Goal: Task Accomplishment & Management: Manage account settings

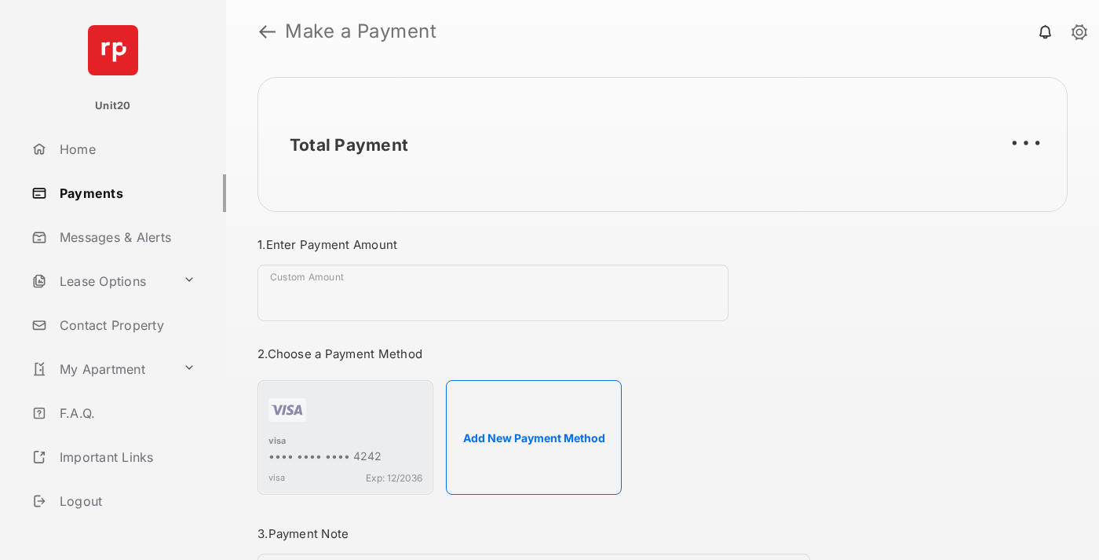
click at [122, 192] on link "Payments" at bounding box center [125, 193] width 201 height 38
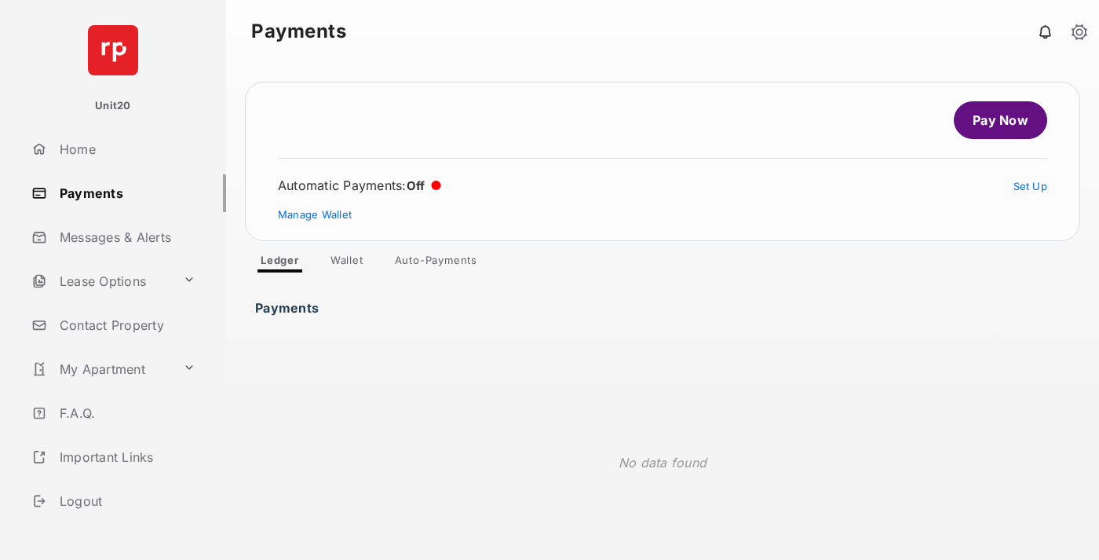
click at [436, 263] on link "Auto-Payments" at bounding box center [436, 263] width 108 height 19
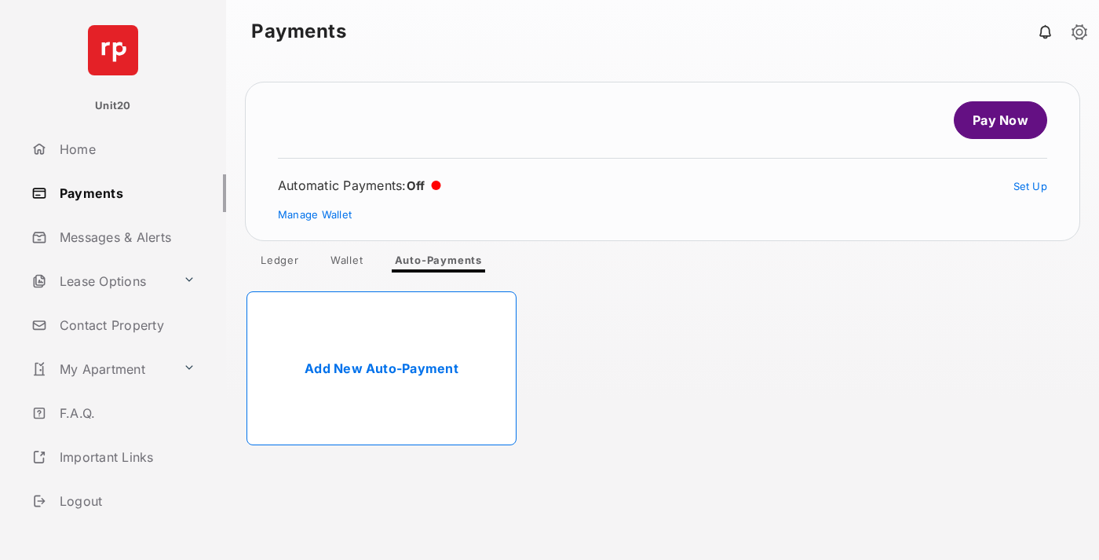
click at [381, 368] on link "Add New Auto-Payment" at bounding box center [381, 368] width 270 height 154
